Goal: Find specific page/section: Locate a particular part of the current website

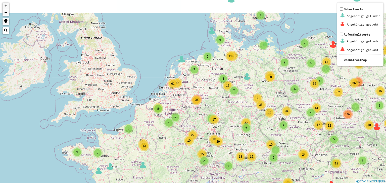
drag, startPoint x: 201, startPoint y: 86, endPoint x: 209, endPoint y: 139, distance: 53.6
click at [209, 139] on div "2 2 3 2 3 5 2 2 7 6 8 4 9 66 4 6 4 6 45 38 4 19 2 4 5 18 15 2 19 12 9 49 18 7 6…" at bounding box center [193, 91] width 386 height 183
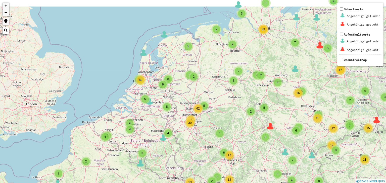
drag, startPoint x: 192, startPoint y: 98, endPoint x: 203, endPoint y: 134, distance: 37.3
click at [203, 134] on div "6 2 2 2 2 6 3 6 3 10 54 2 3 3 4 2 42 8 6 7 12 5 2 2 18 2 3 3 2 2 3 5 8 10 4 18 …" at bounding box center [193, 91] width 386 height 183
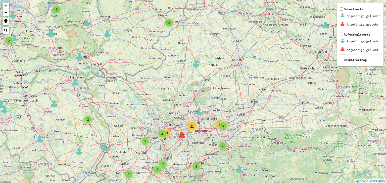
drag, startPoint x: 190, startPoint y: 89, endPoint x: 204, endPoint y: 144, distance: 57.3
click at [204, 144] on div "40 6 3 2 3 2 2 2 16 2 4 3 2 3 3 4 4 4 3 3 4 2 2 2 4 4 3 2 6 3 2 2 2 2 2 4 3 10 …" at bounding box center [193, 91] width 386 height 183
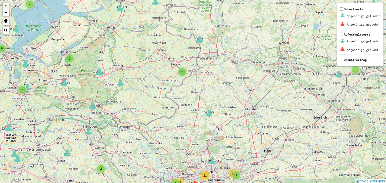
click at [181, 74] on div "2" at bounding box center [182, 72] width 8 height 8
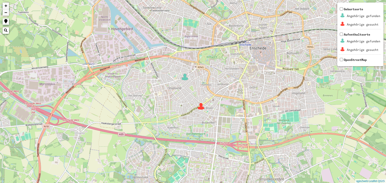
click at [187, 78] on img at bounding box center [185, 77] width 8 height 8
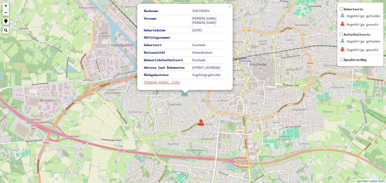
click at [202, 123] on img at bounding box center [201, 123] width 8 height 8
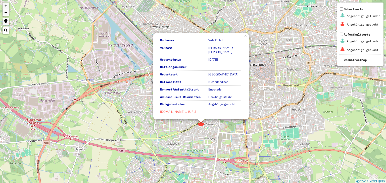
click at [133, 86] on div "Nachname VAN GENT Vorname [PERSON_NAME]; [PERSON_NAME] Geburtsdatum [DATE] Häft…" at bounding box center [193, 91] width 386 height 183
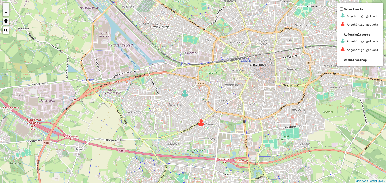
click at [184, 96] on img at bounding box center [185, 94] width 8 height 8
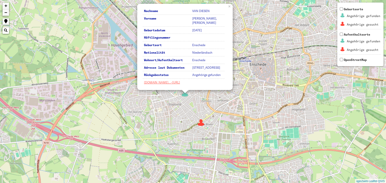
click at [201, 123] on img at bounding box center [201, 123] width 8 height 8
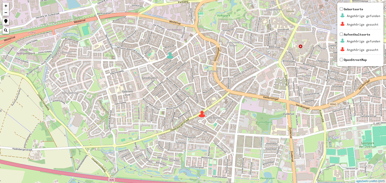
drag, startPoint x: 210, startPoint y: 129, endPoint x: 172, endPoint y: 82, distance: 60.0
click at [172, 82] on div "+ − Nothing found. Geburtsorte Angehörige gefunden Angehörige gesucht Aufenthal…" at bounding box center [193, 91] width 386 height 183
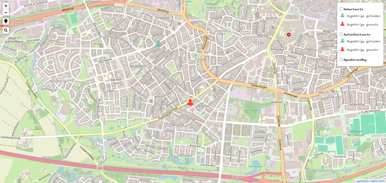
click at [190, 105] on img at bounding box center [190, 103] width 8 height 8
